Goal: Task Accomplishment & Management: Use online tool/utility

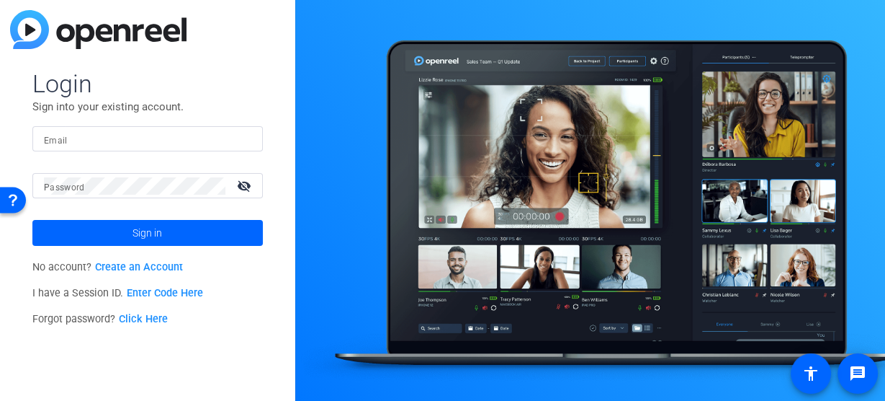
click at [73, 134] on input "Email" at bounding box center [147, 138] width 207 height 17
type input "[EMAIL_ADDRESS][DOMAIN_NAME]"
click at [32, 220] on button "Sign in" at bounding box center [147, 233] width 231 height 26
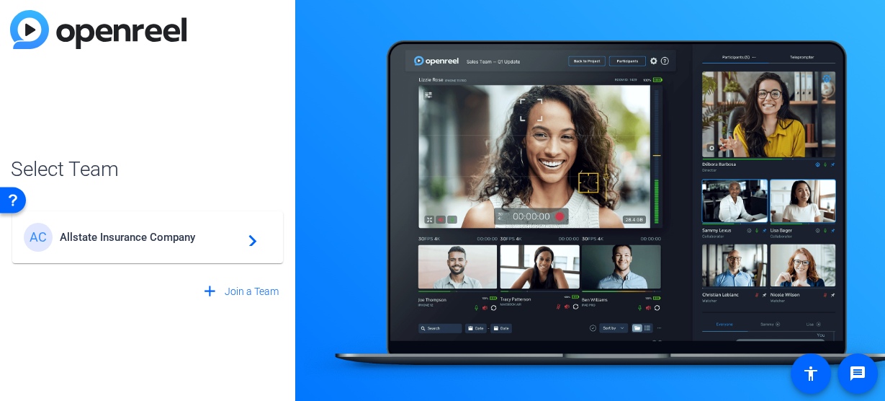
drag, startPoint x: 171, startPoint y: 233, endPoint x: 246, endPoint y: 142, distance: 118.3
click at [171, 233] on span "Allstate Insurance Company" at bounding box center [150, 237] width 180 height 13
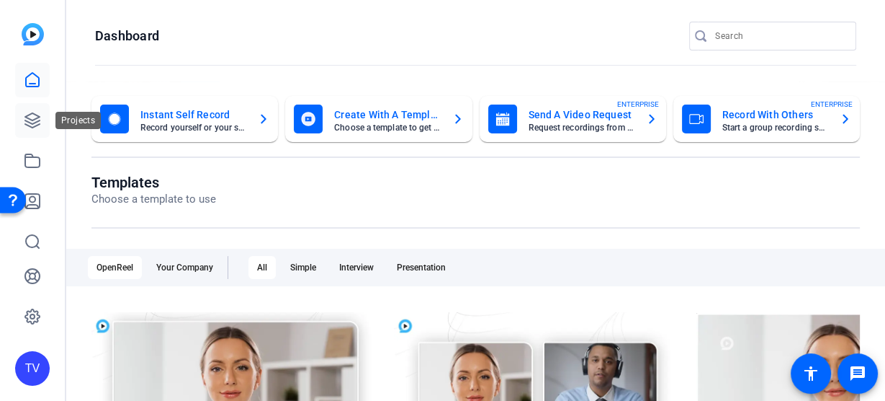
click at [24, 115] on icon at bounding box center [32, 120] width 17 height 17
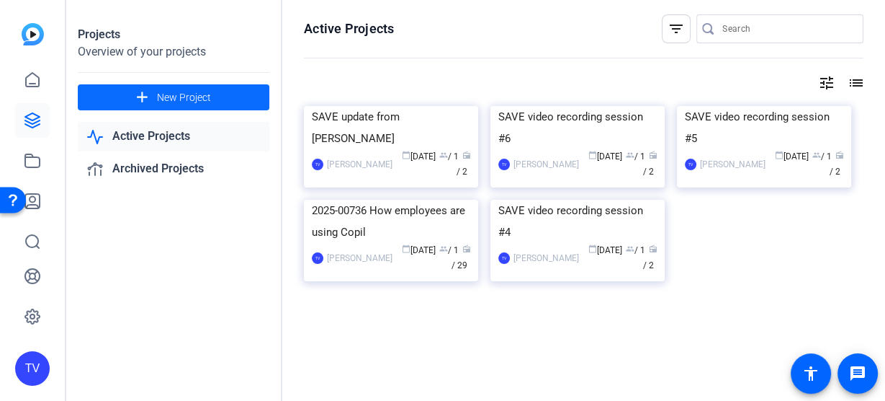
click at [210, 95] on span "New Project" at bounding box center [184, 97] width 54 height 15
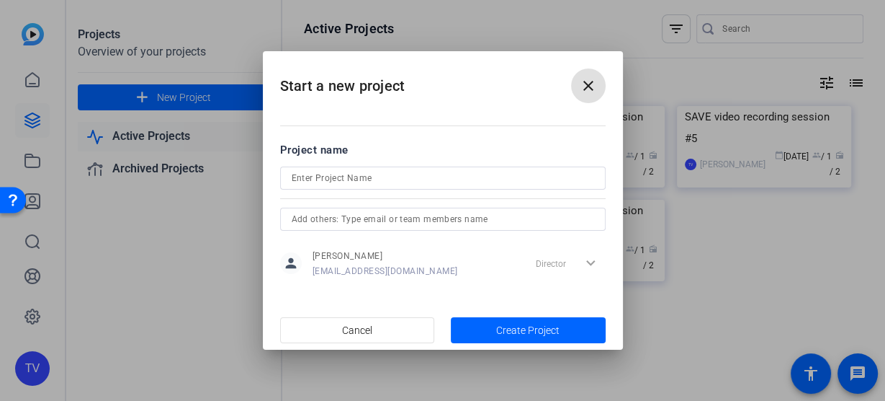
click at [348, 174] on input at bounding box center [443, 177] width 303 height 17
type input "SAVE Video Recording Session #8"
click at [514, 326] on span "Create Project" at bounding box center [527, 330] width 63 height 15
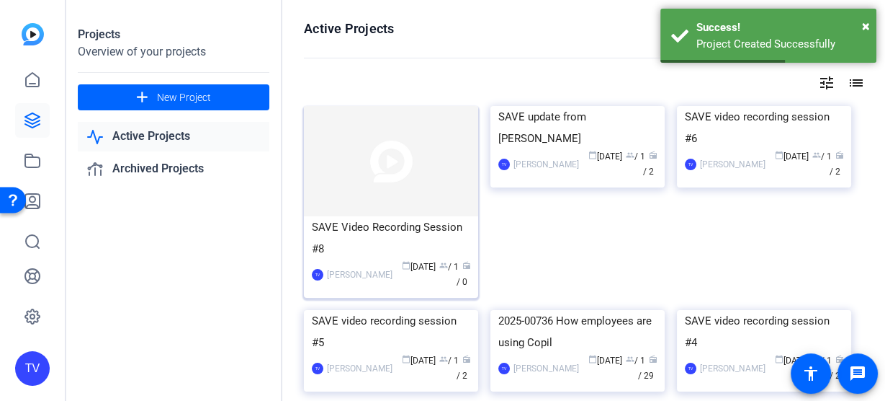
click at [395, 153] on img at bounding box center [391, 161] width 174 height 110
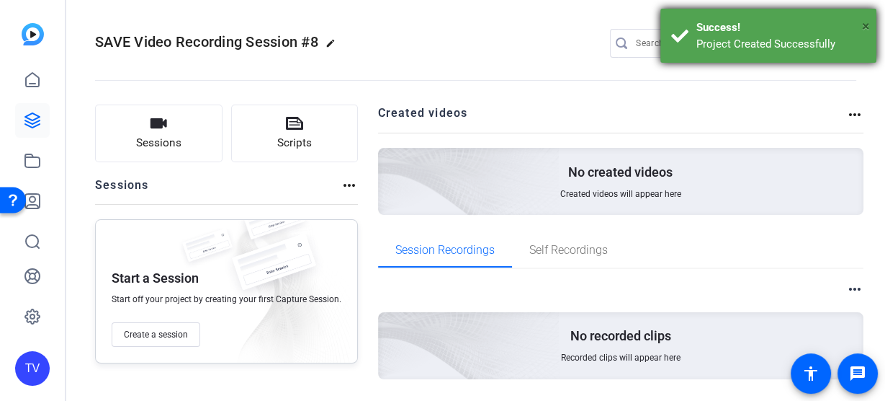
click at [867, 22] on span "×" at bounding box center [866, 25] width 8 height 17
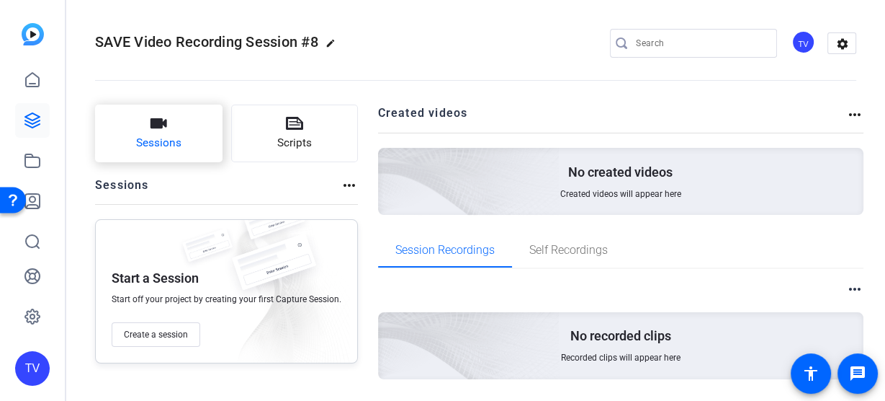
click at [177, 132] on button "Sessions" at bounding box center [159, 133] width 128 height 58
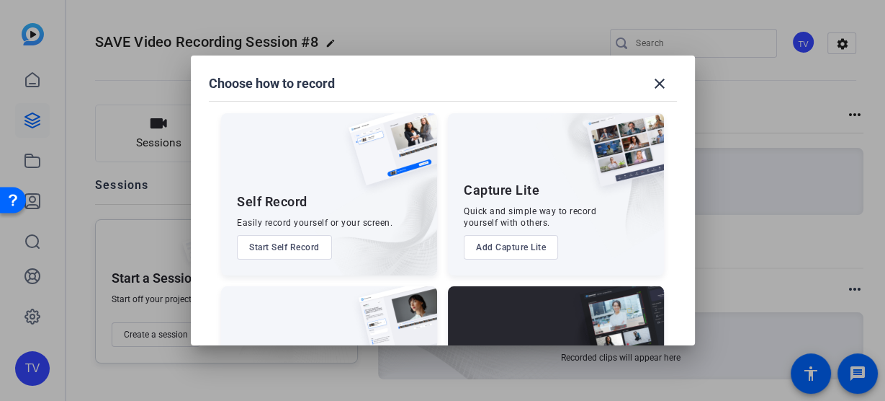
scroll to position [117, 0]
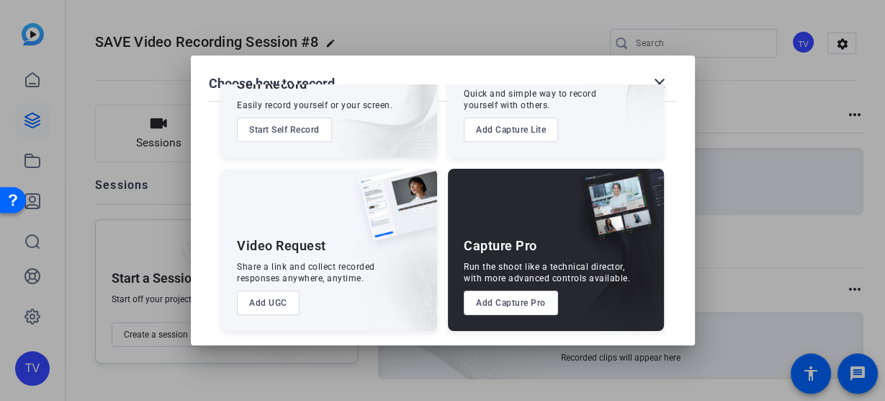
click at [514, 305] on button "Add Capture Pro" at bounding box center [511, 302] width 94 height 24
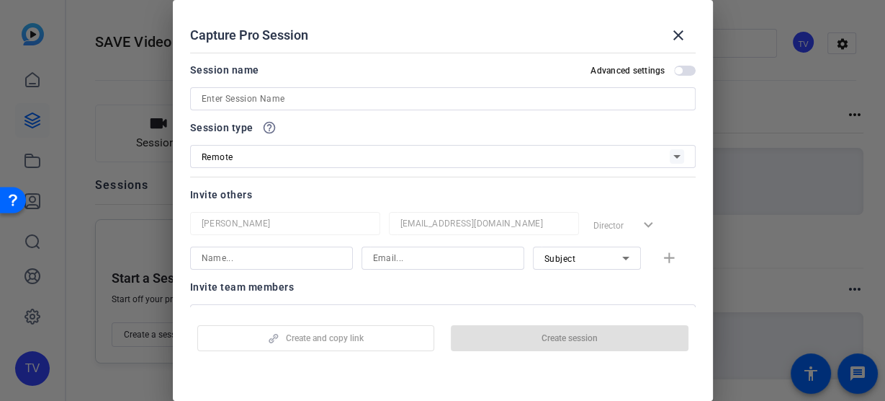
click at [295, 95] on input at bounding box center [443, 98] width 483 height 17
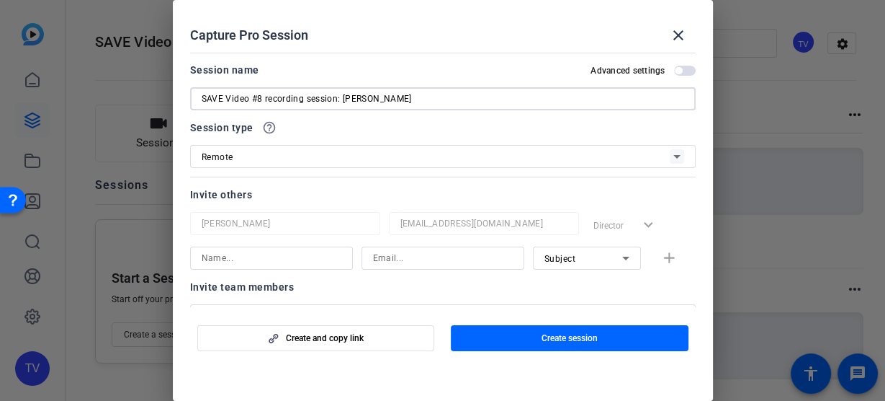
click at [406, 99] on input "SAVE Video #8 recording session: Mark" at bounding box center [443, 98] width 483 height 17
type input "SAVE Video #8 recording session: Mark Johnson"
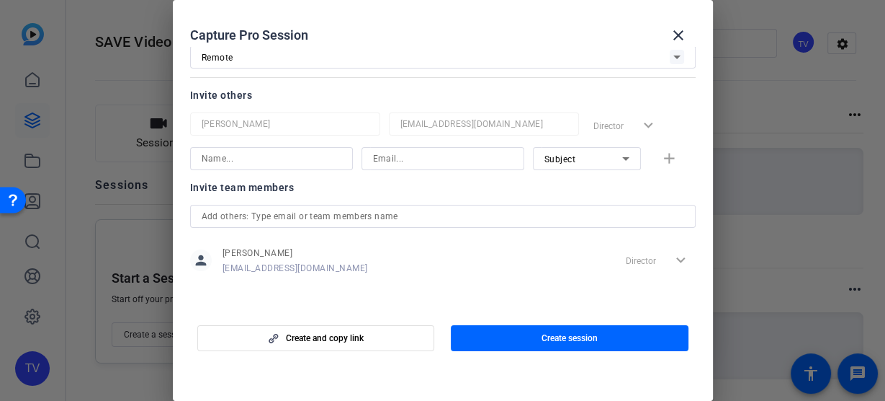
scroll to position [32, 0]
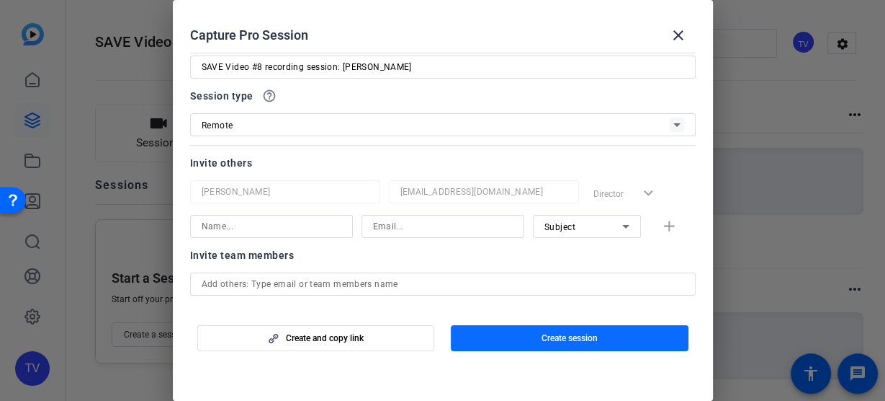
click at [599, 334] on span "button" at bounding box center [570, 338] width 238 height 35
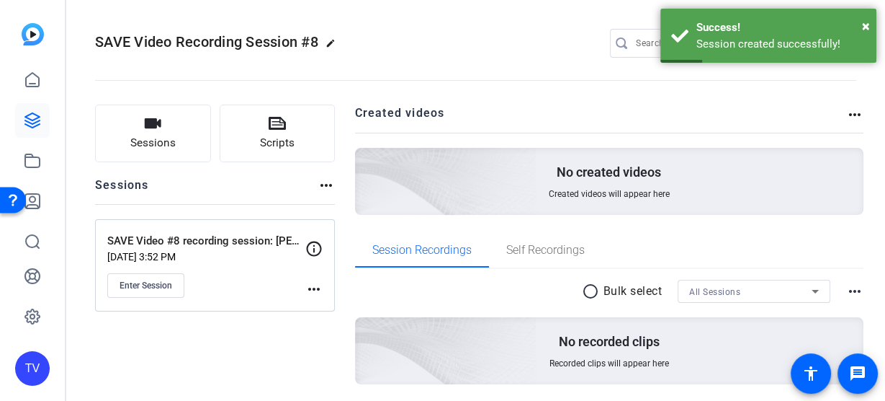
click at [313, 286] on mat-icon "more_horiz" at bounding box center [313, 288] width 17 height 17
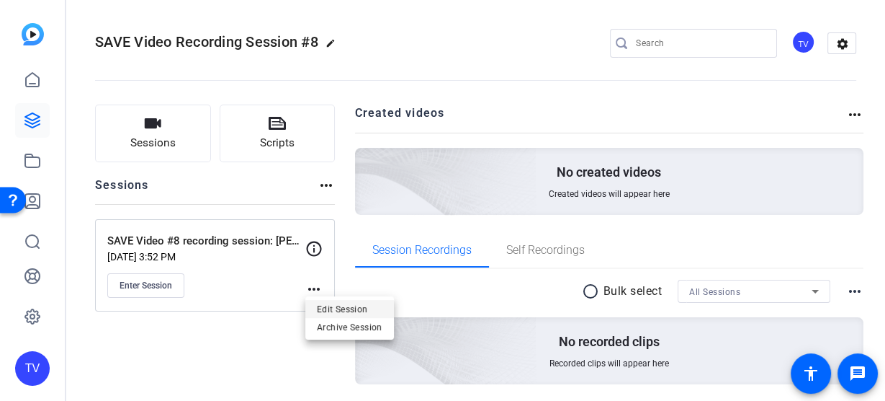
click at [336, 308] on span "Edit Session" at bounding box center [350, 308] width 66 height 17
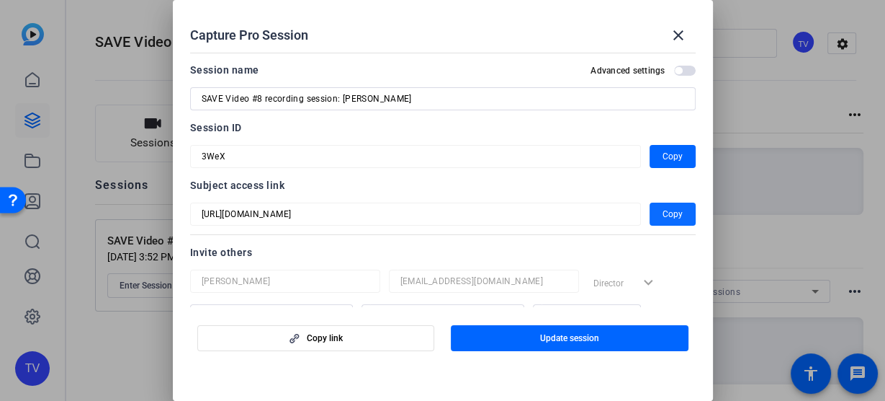
click at [663, 216] on span "Copy" at bounding box center [673, 213] width 20 height 17
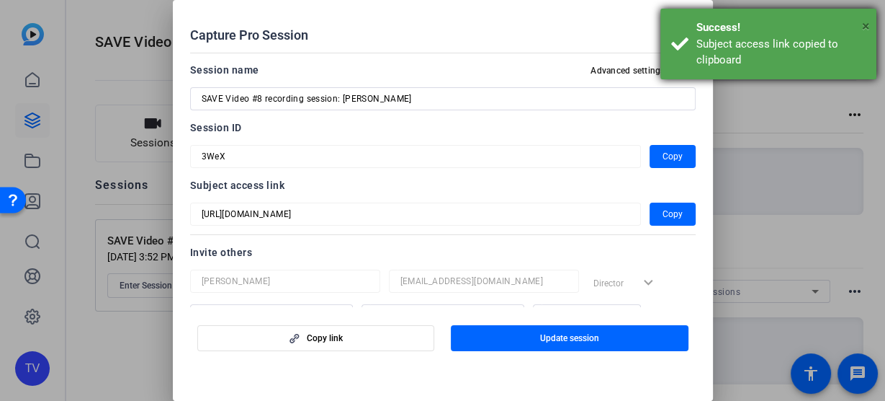
click at [865, 24] on span "×" at bounding box center [866, 25] width 8 height 17
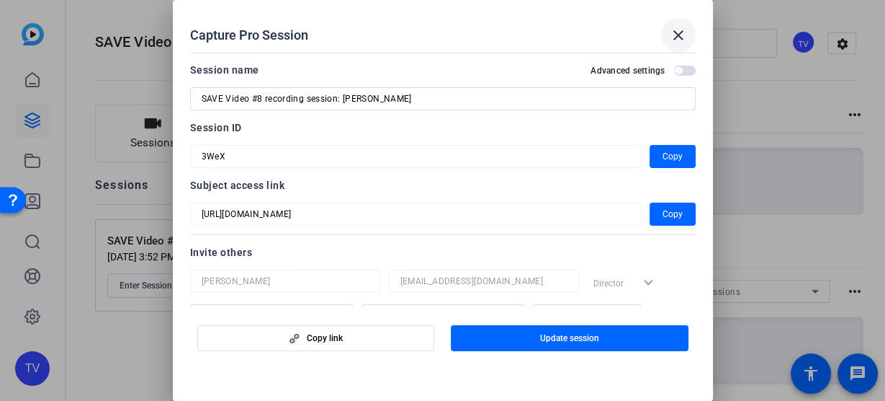
click at [677, 34] on mat-icon "close" at bounding box center [678, 35] width 17 height 17
